Goal: Task Accomplishment & Management: Manage account settings

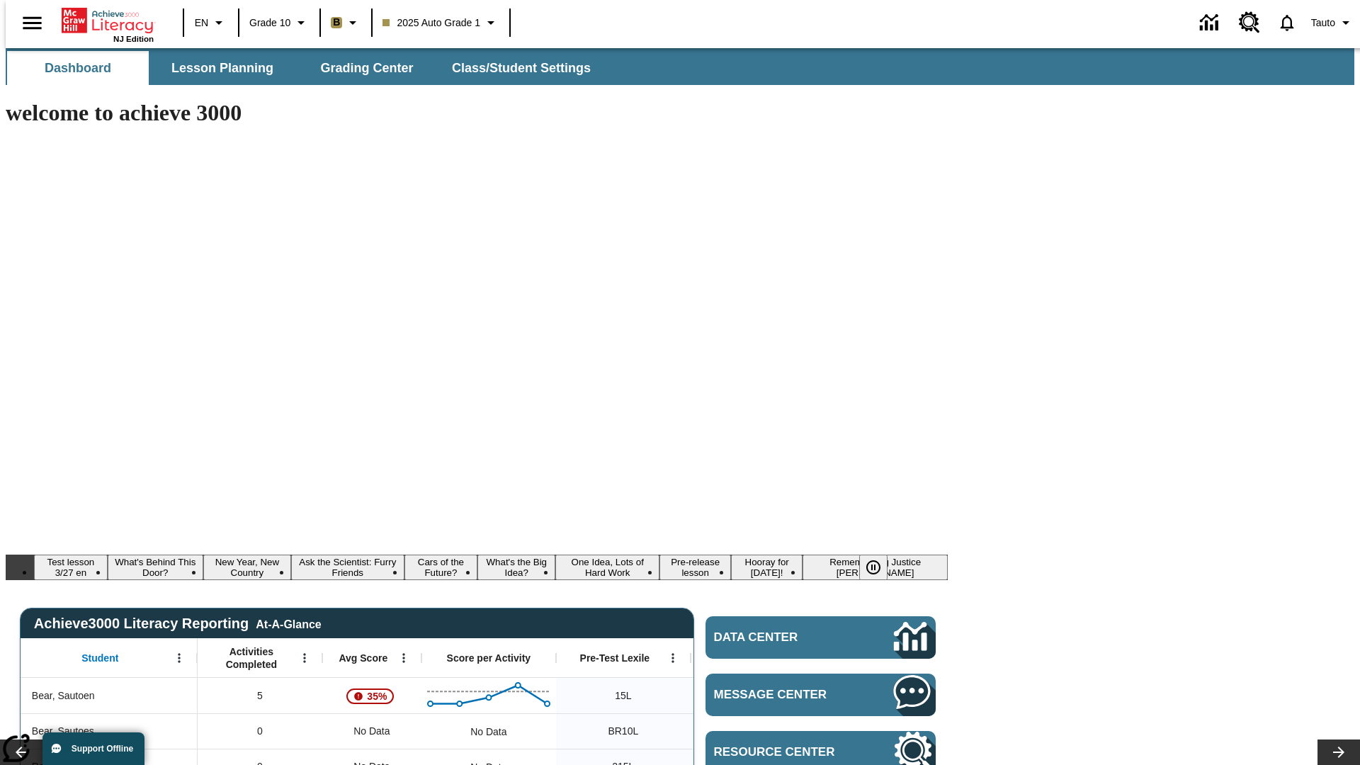
click at [1157, 125] on body "Skip to main content NJ Edition EN Grade 10 B 2025 Auto Grade 1 Tauto Dashboard…" at bounding box center [680, 770] width 1349 height 1444
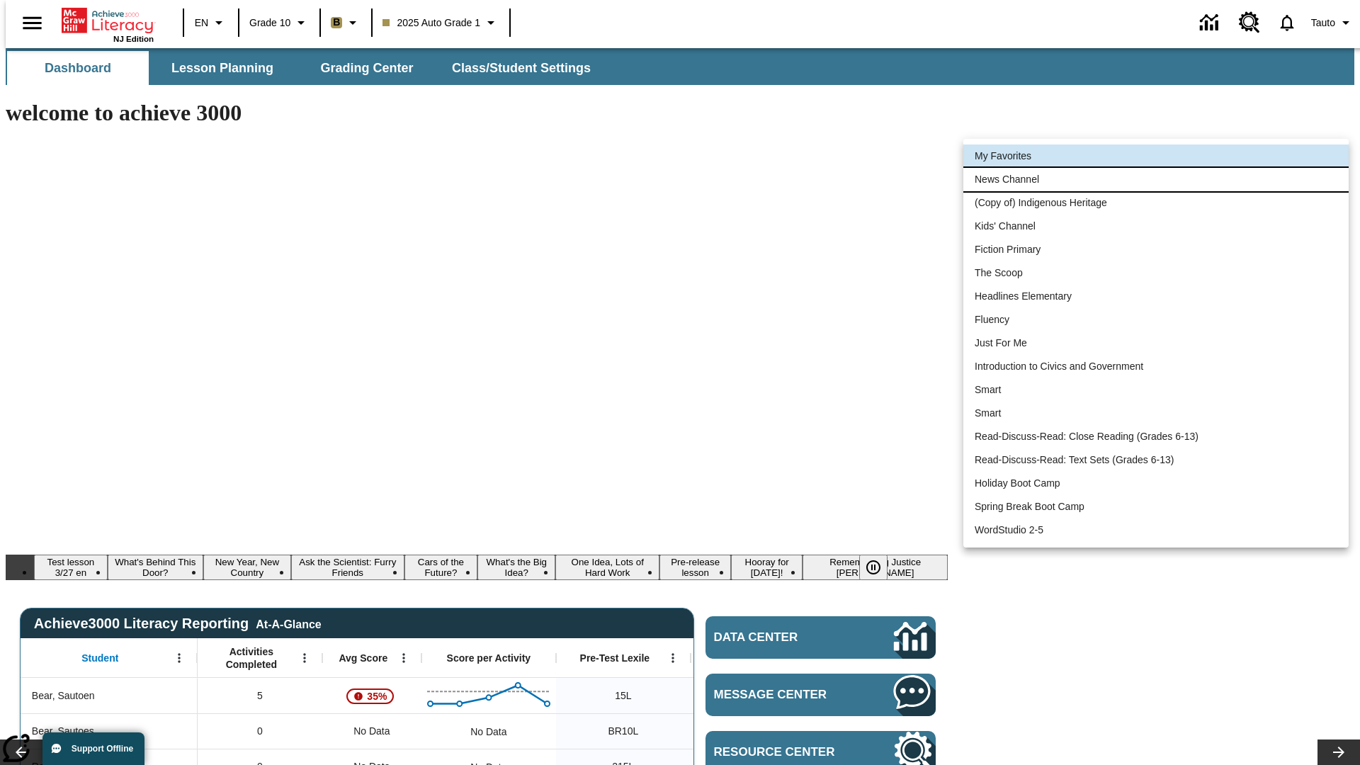
click at [1156, 179] on li "News Channel" at bounding box center [1155, 179] width 385 height 23
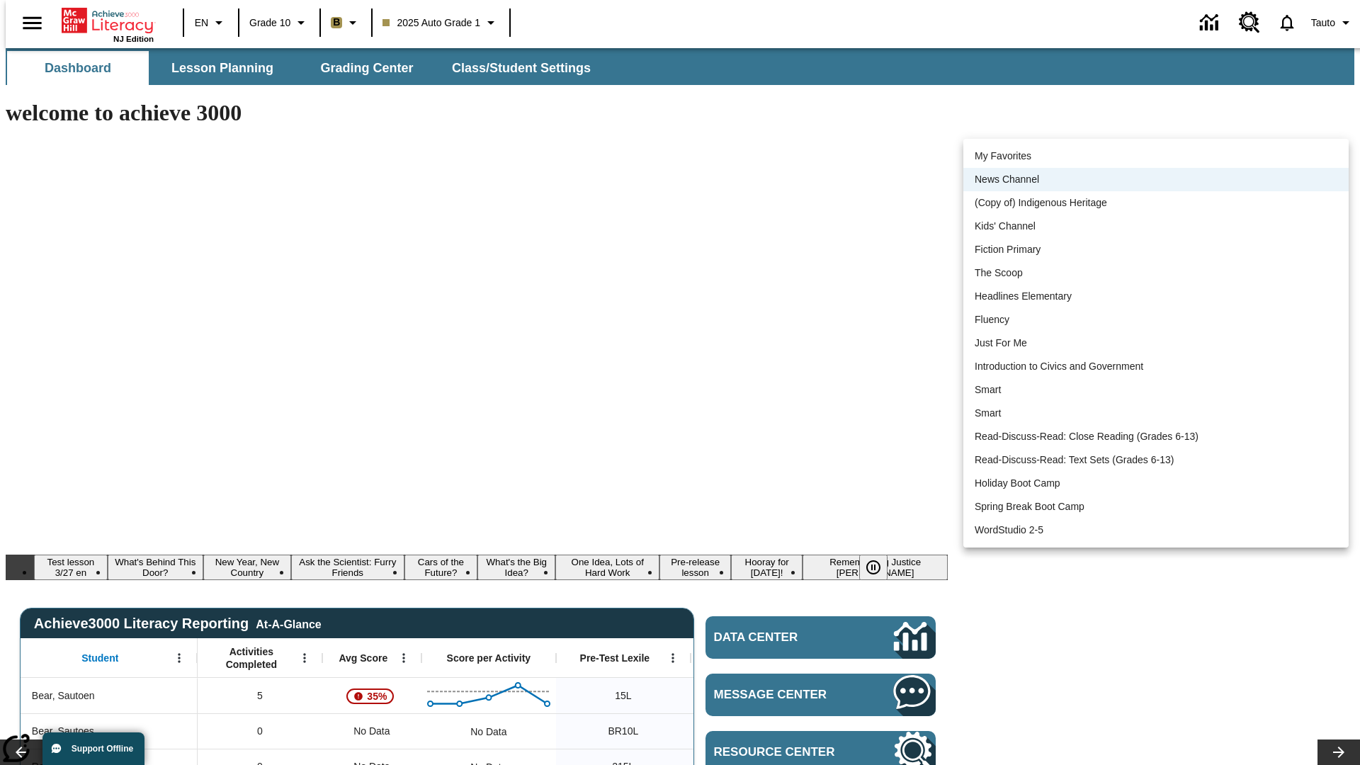
scroll to position [18, 0]
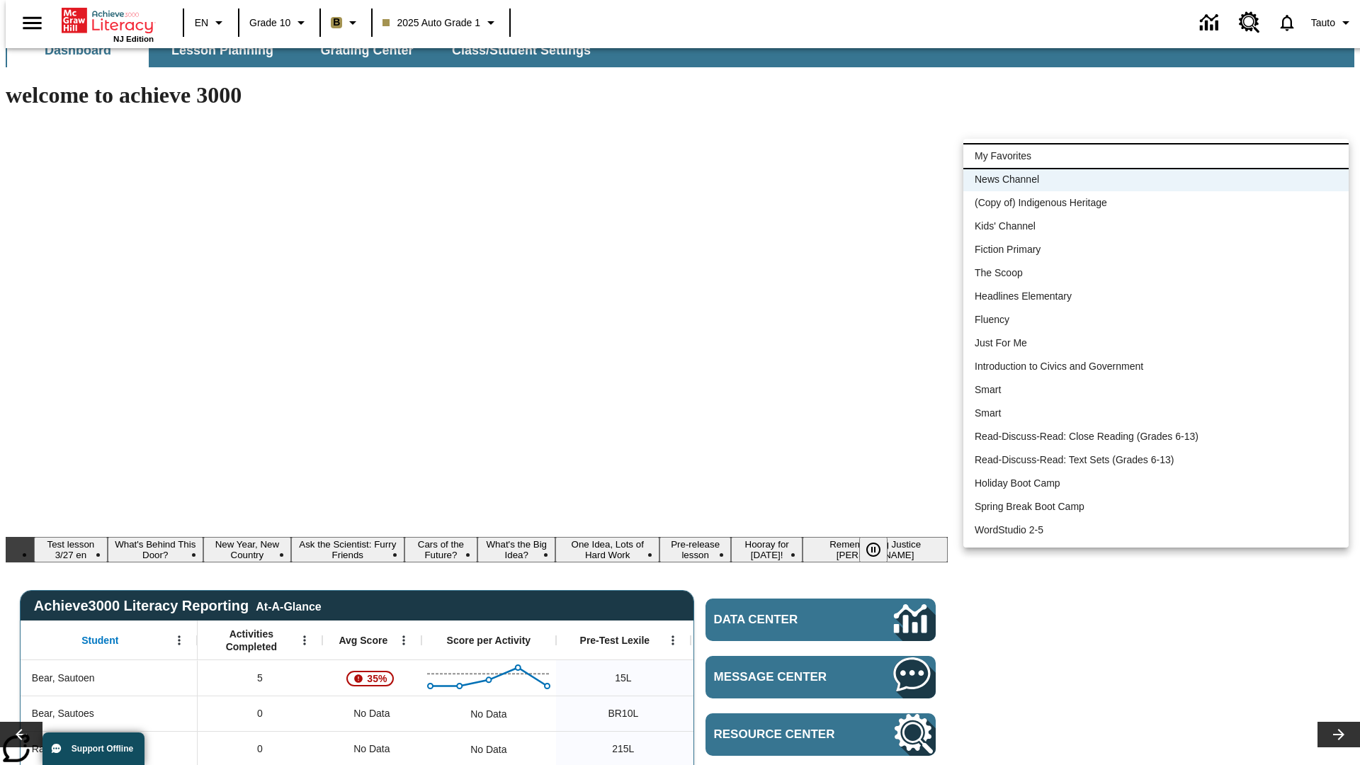
click at [1156, 156] on li "My Favorites" at bounding box center [1155, 155] width 385 height 23
type input "-1"
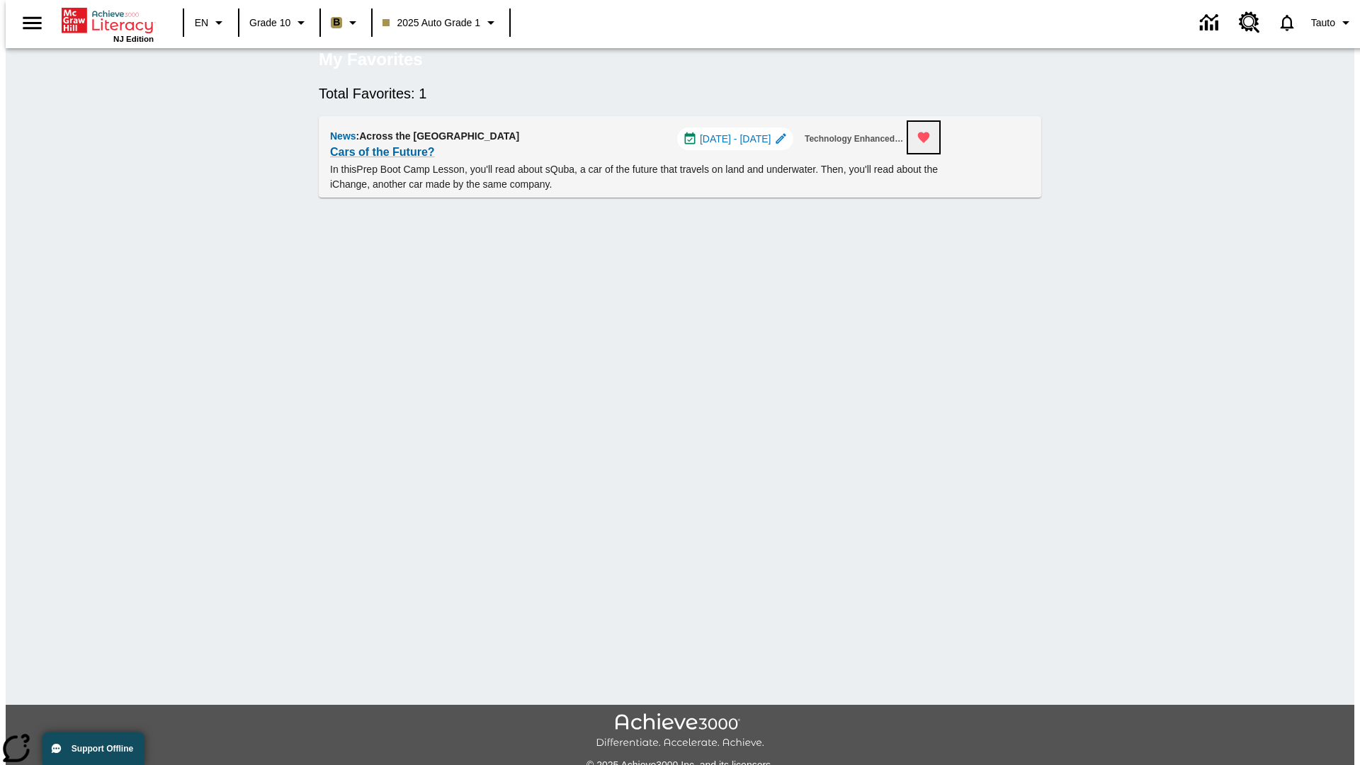
click at [930, 143] on icon "Remove from Favorites" at bounding box center [924, 137] width 12 height 11
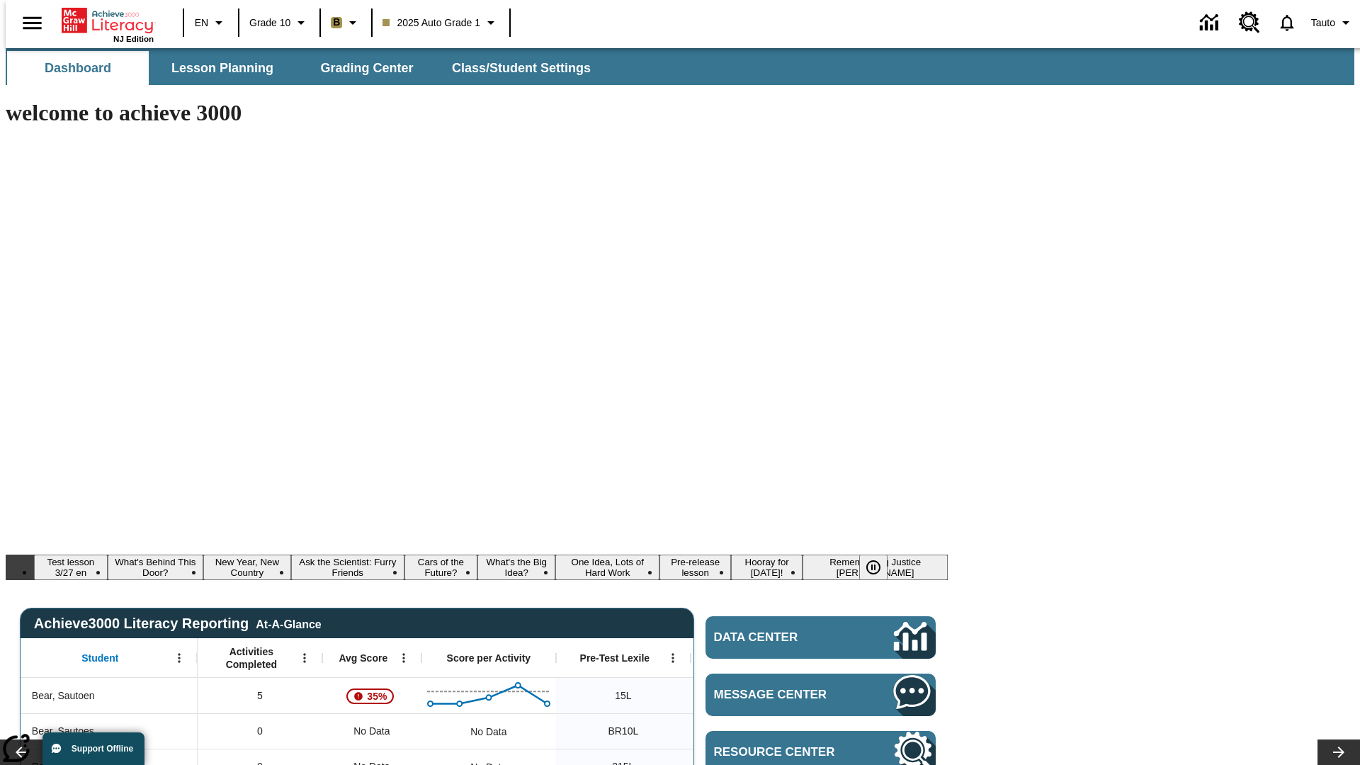
click at [1157, 125] on body "Skip to main content NJ Edition EN Grade 10 B 2025 Auto Grade 1 Tauto Dashboard…" at bounding box center [680, 770] width 1349 height 1444
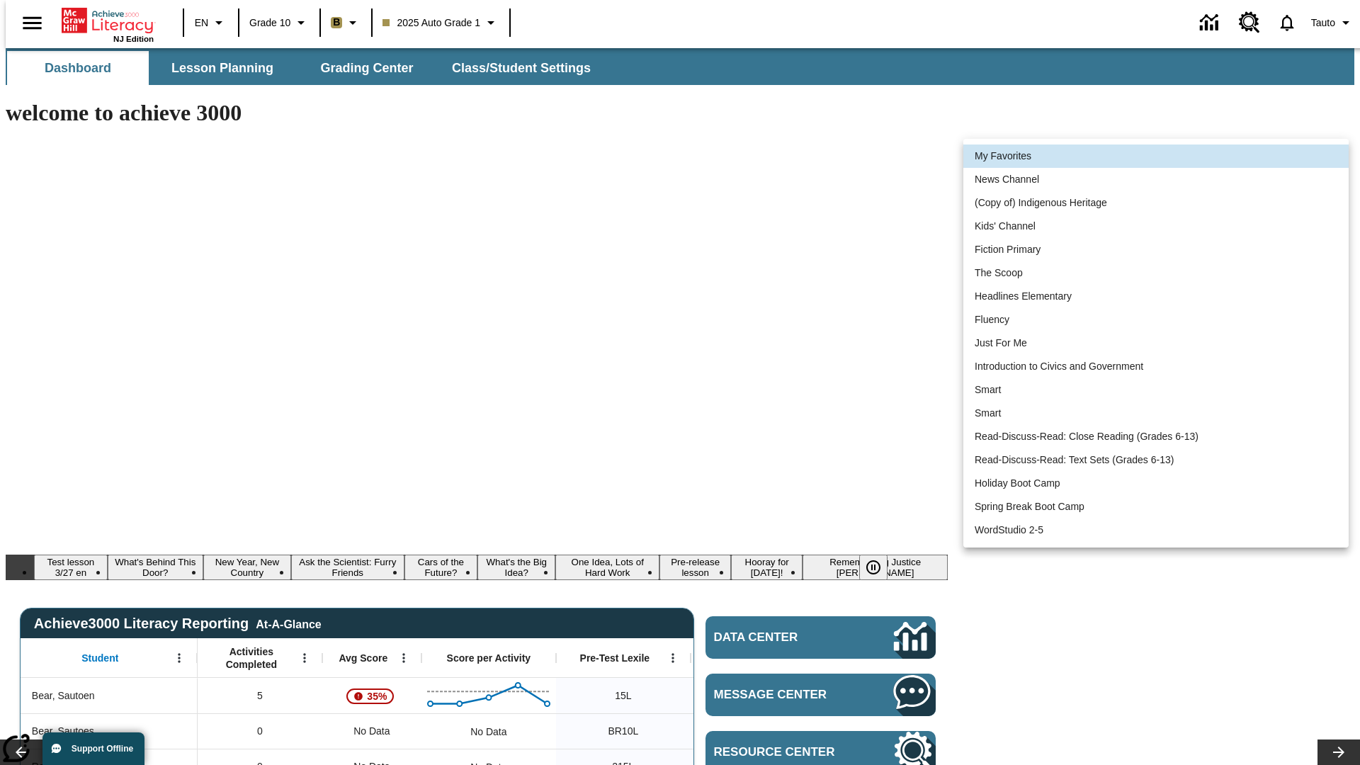
click at [1156, 156] on li "My Favorites" at bounding box center [1155, 155] width 385 height 23
